Goal: Check status

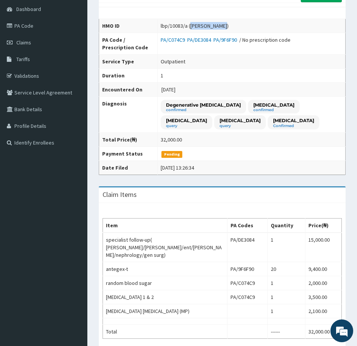
scroll to position [95, 0]
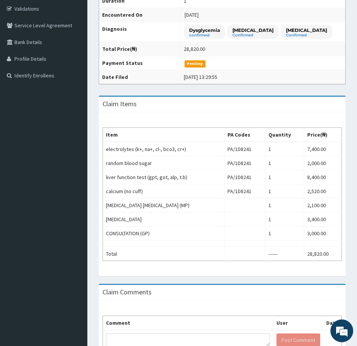
scroll to position [142, 0]
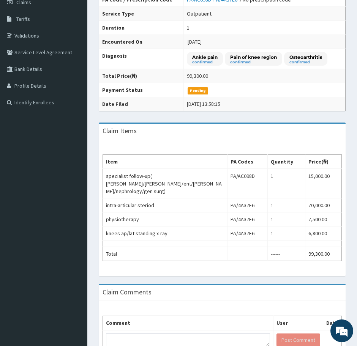
scroll to position [142, 0]
